Goal: Navigation & Orientation: Understand site structure

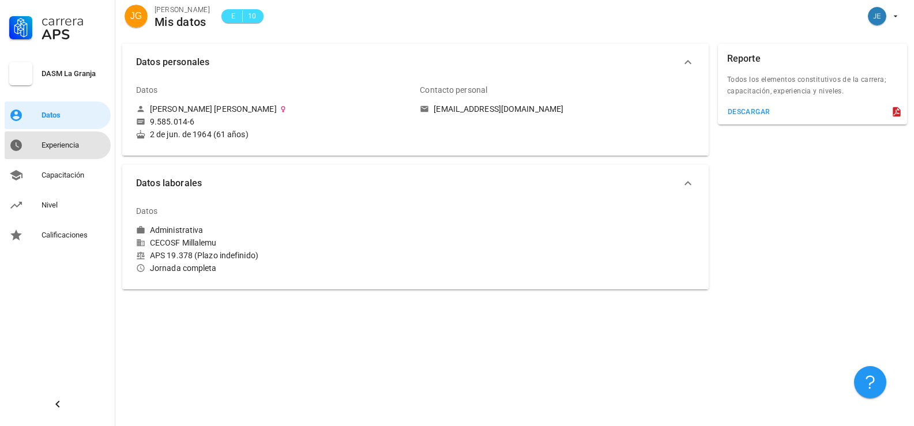
click at [69, 144] on div "Experiencia" at bounding box center [74, 145] width 65 height 9
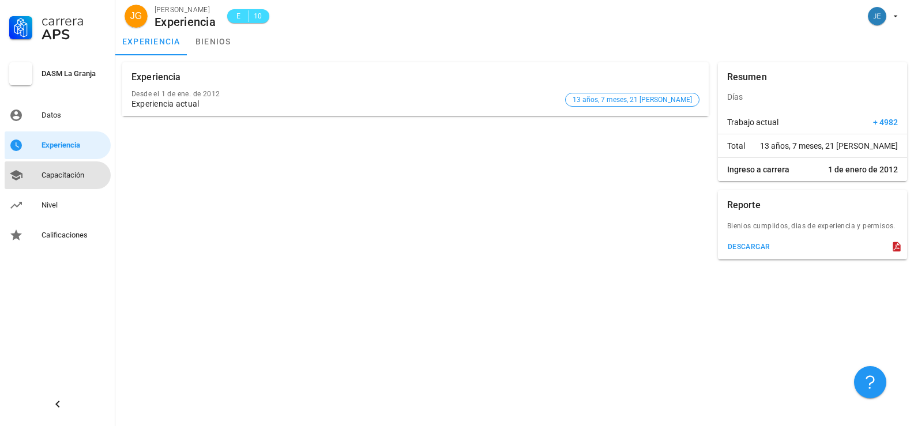
click at [57, 174] on div "Capacitación" at bounding box center [74, 175] width 65 height 9
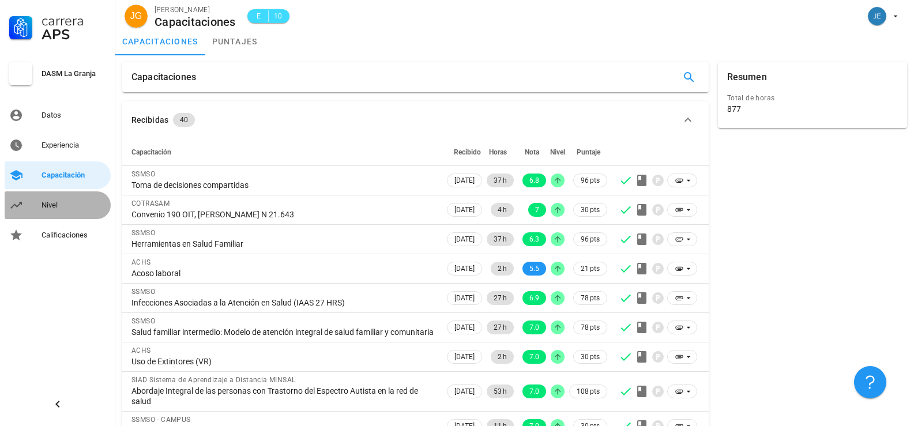
click at [54, 204] on div "Nivel" at bounding box center [74, 205] width 65 height 9
